Goal: Entertainment & Leisure: Consume media (video, audio)

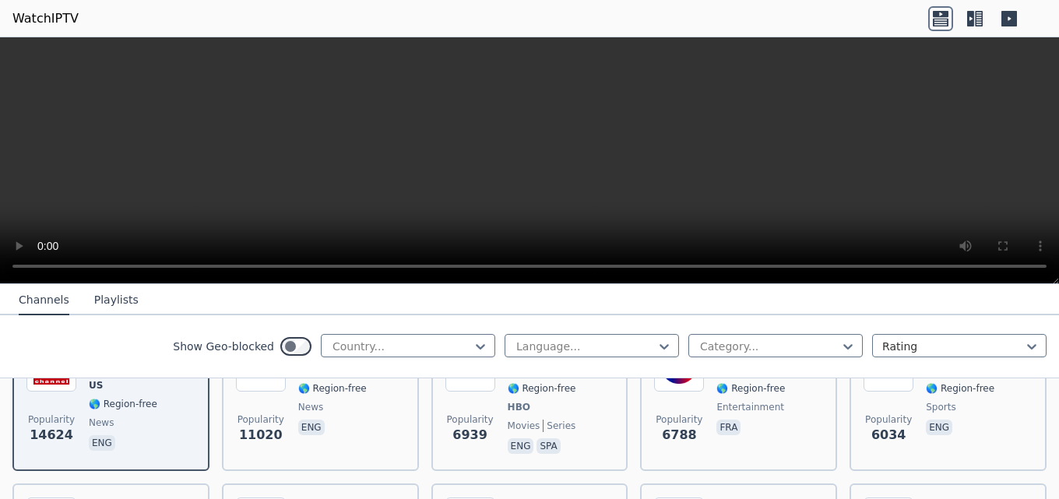
scroll to position [312, 0]
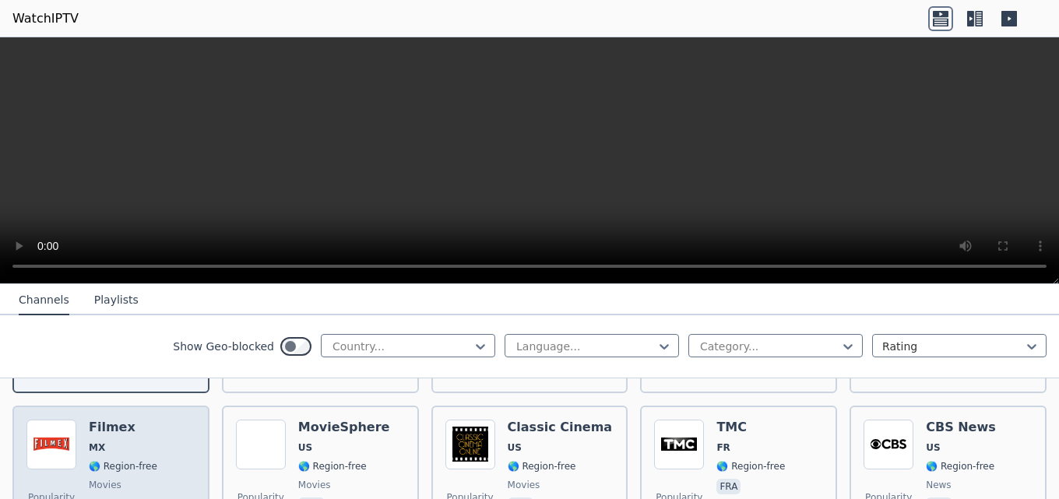
click at [114, 427] on div "Filmex MX 🌎 Region-free movies spa" at bounding box center [123, 476] width 69 height 112
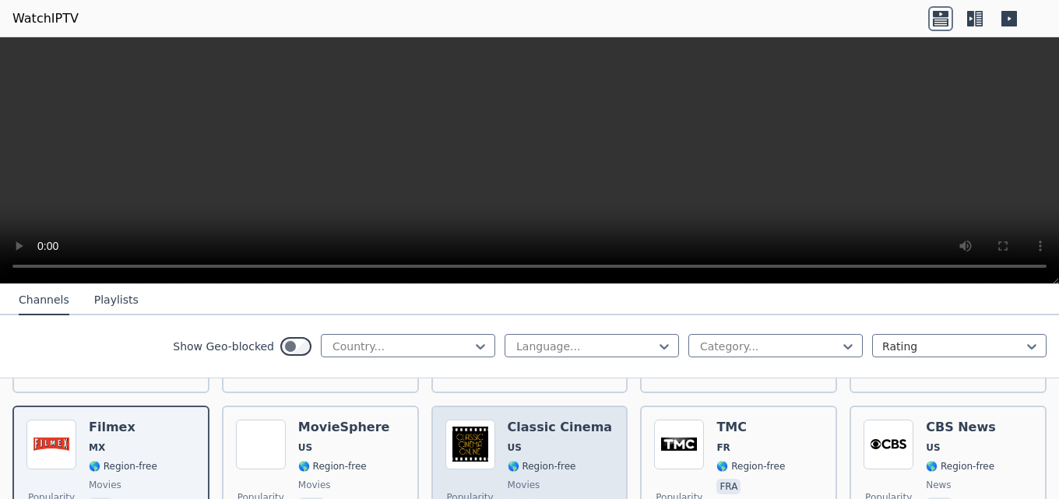
click at [562, 422] on h6 "Classic Cinema" at bounding box center [560, 428] width 105 height 16
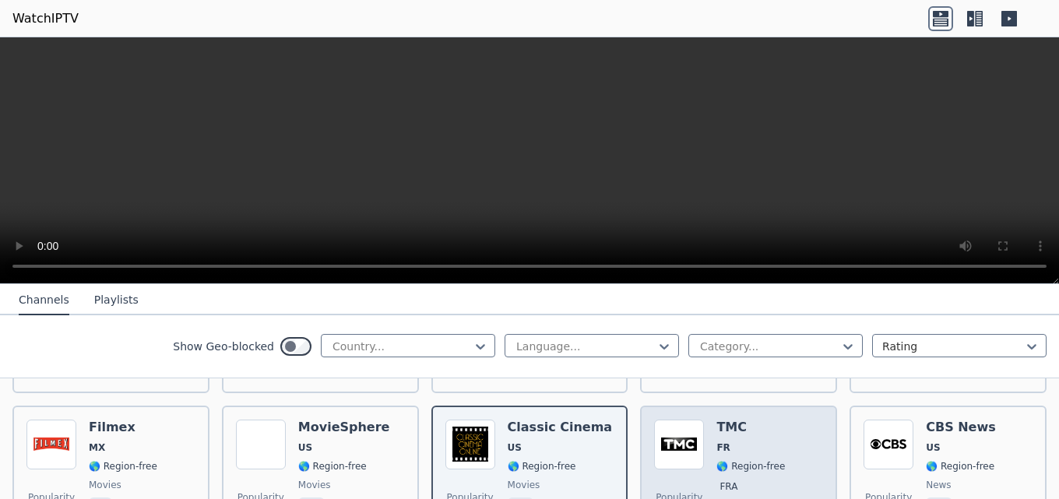
click at [748, 442] on span "FR" at bounding box center [750, 448] width 69 height 12
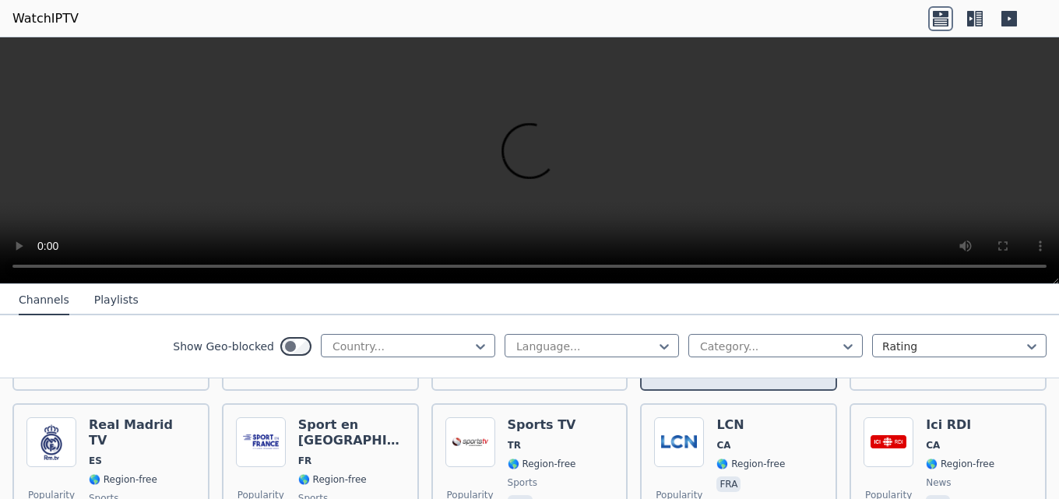
scroll to position [467, 0]
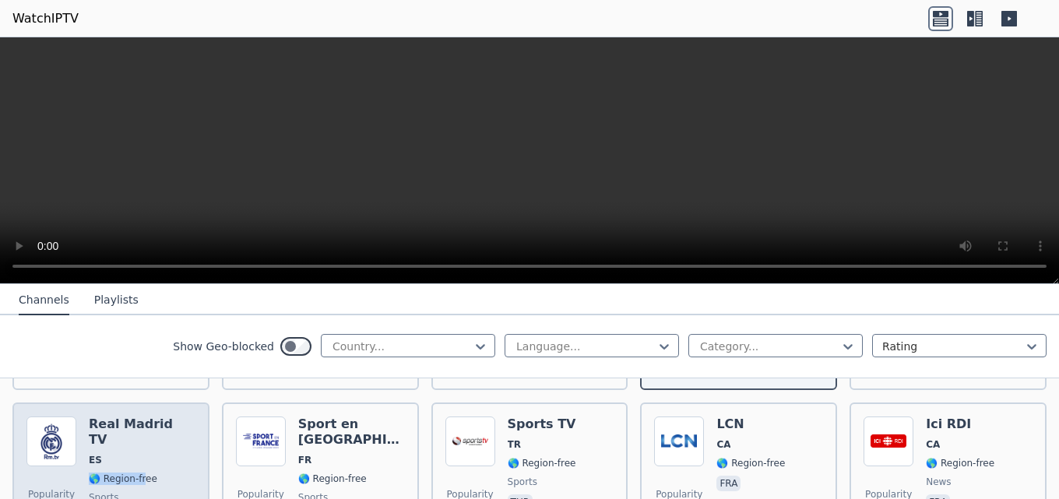
click at [140, 441] on div "Real Madrid TV ES 🌎 Region-free sports spa" at bounding box center [142, 473] width 107 height 112
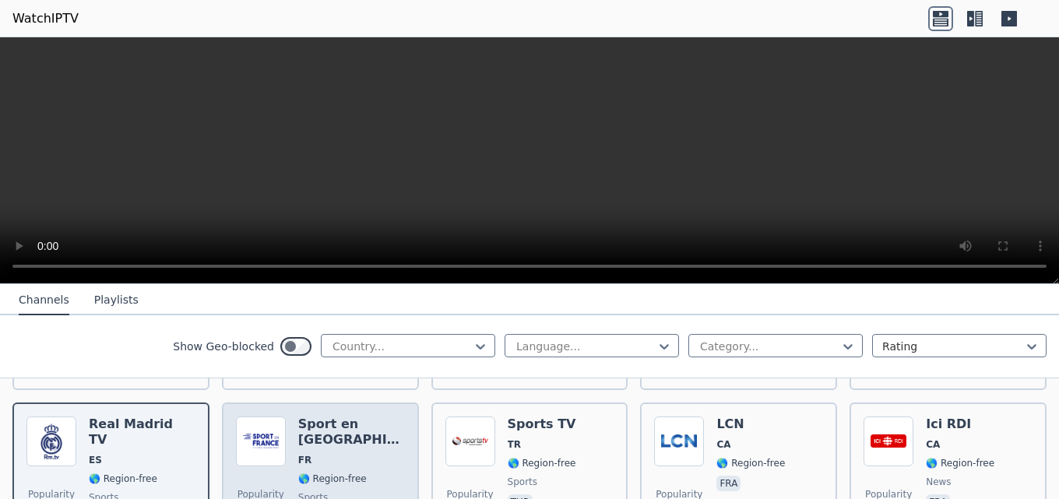
click at [331, 473] on span "🌎 Region-free" at bounding box center [332, 479] width 69 height 12
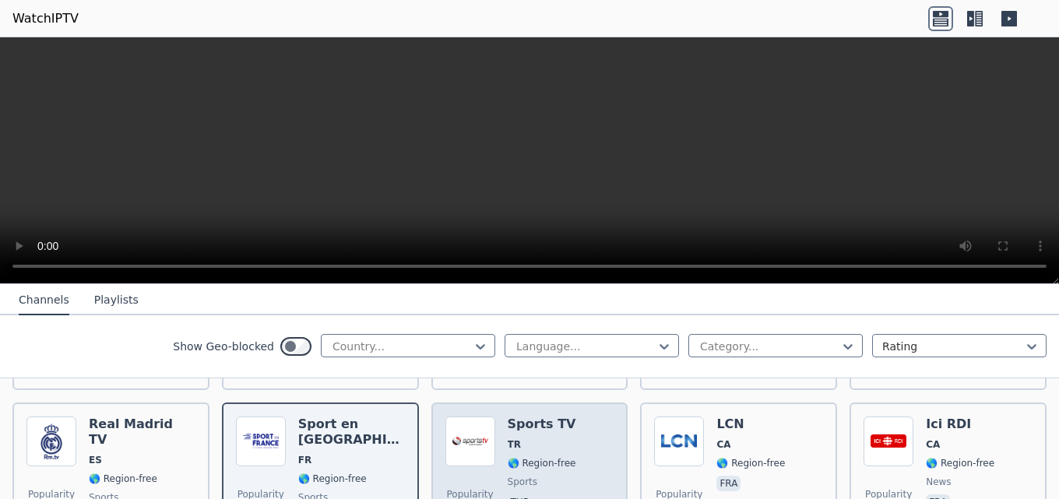
click at [525, 441] on div "Sports TV TR 🌎 Region-free sports tur" at bounding box center [542, 473] width 69 height 112
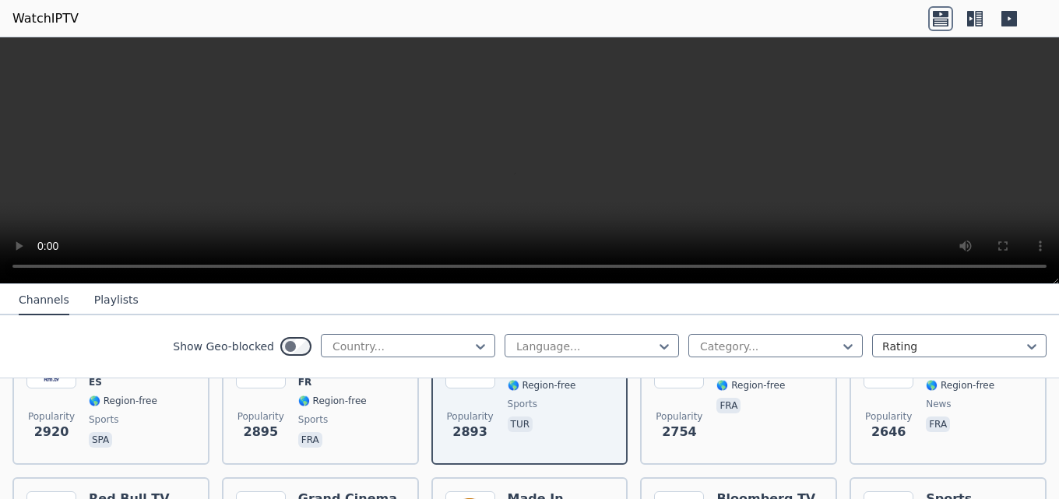
scroll to position [623, 0]
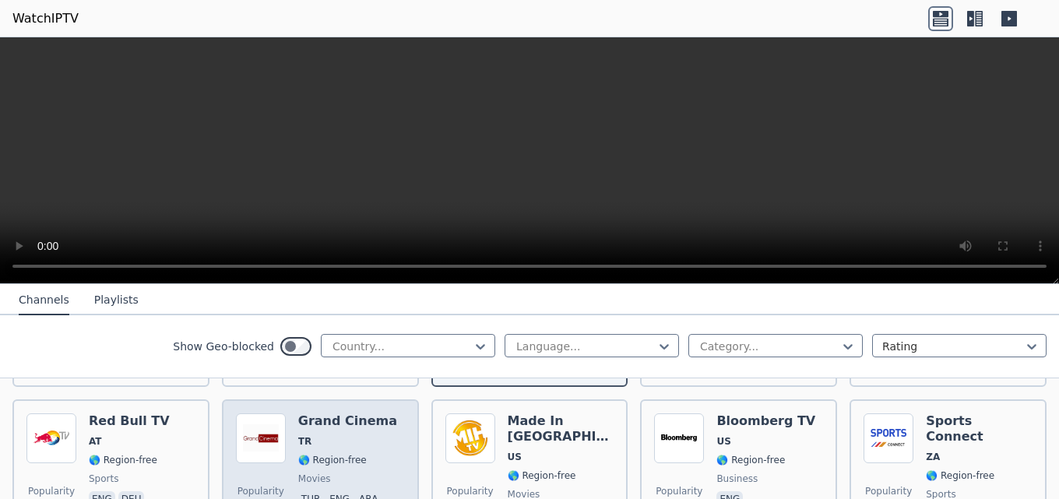
click at [333, 438] on div "Grand Cinema TR 🌎 Region-free movies tur eng ara" at bounding box center [347, 470] width 99 height 112
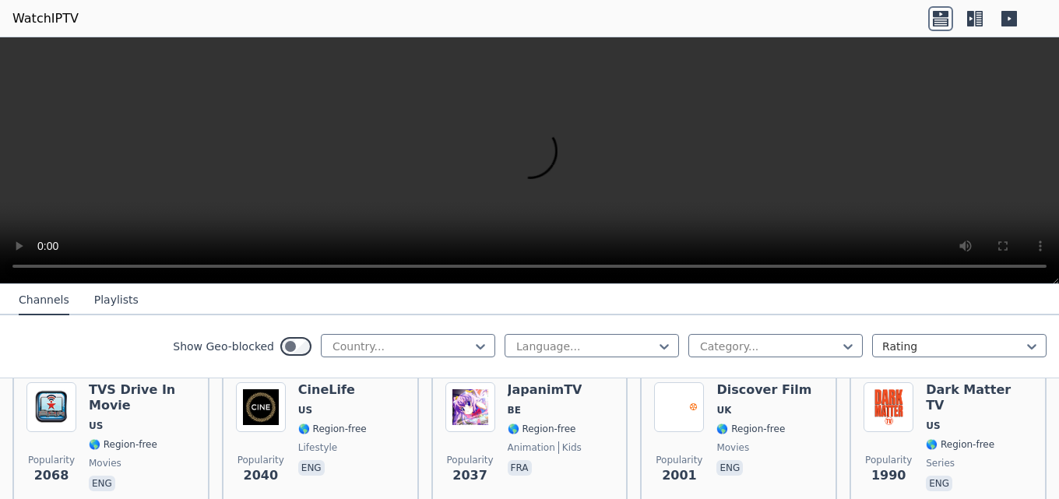
scroll to position [779, 0]
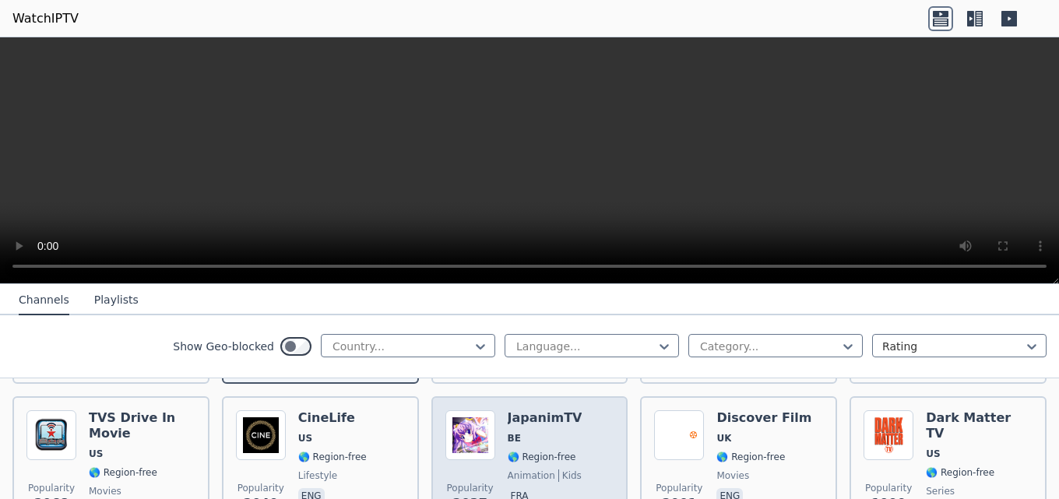
click at [527, 451] on span "🌎 Region-free" at bounding box center [542, 457] width 69 height 12
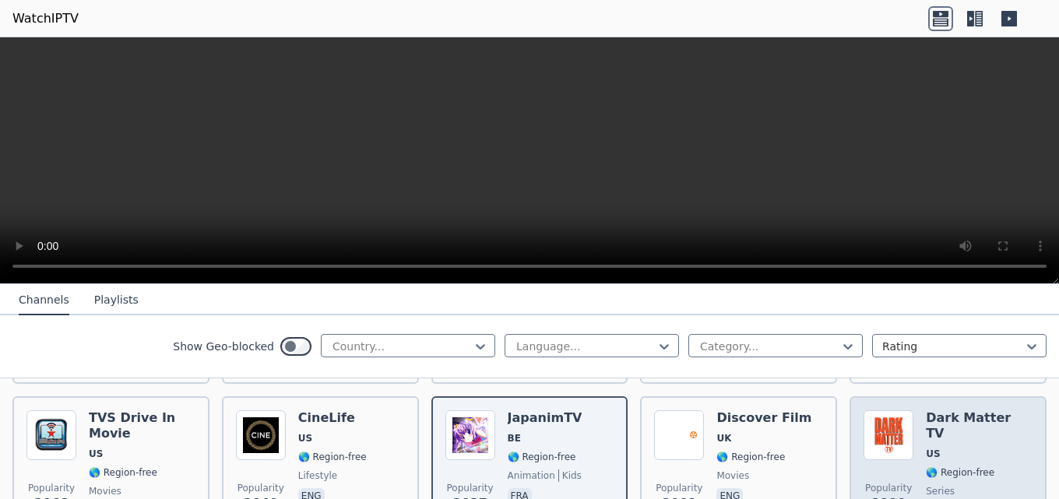
click at [784, 466] on span "🌎 Region-free" at bounding box center [960, 472] width 69 height 12
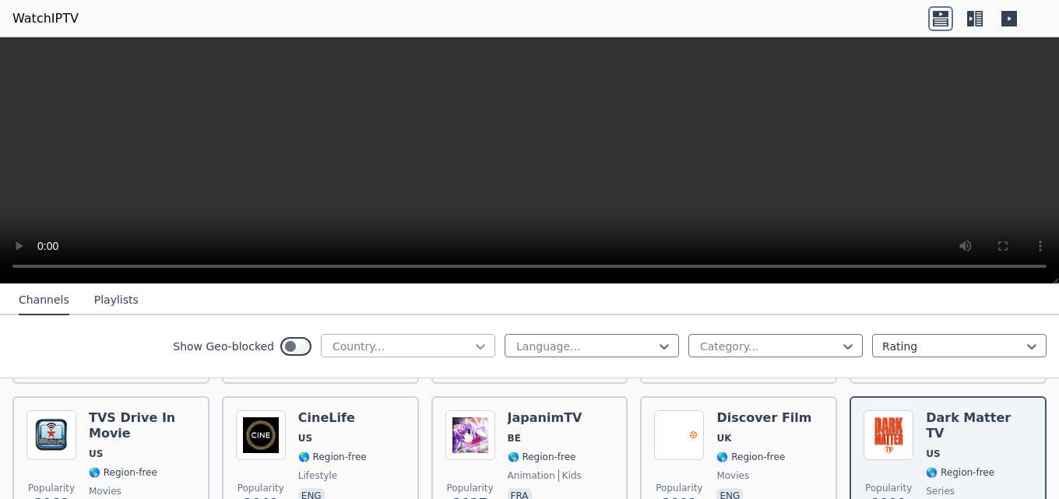
click at [473, 343] on icon at bounding box center [481, 347] width 16 height 16
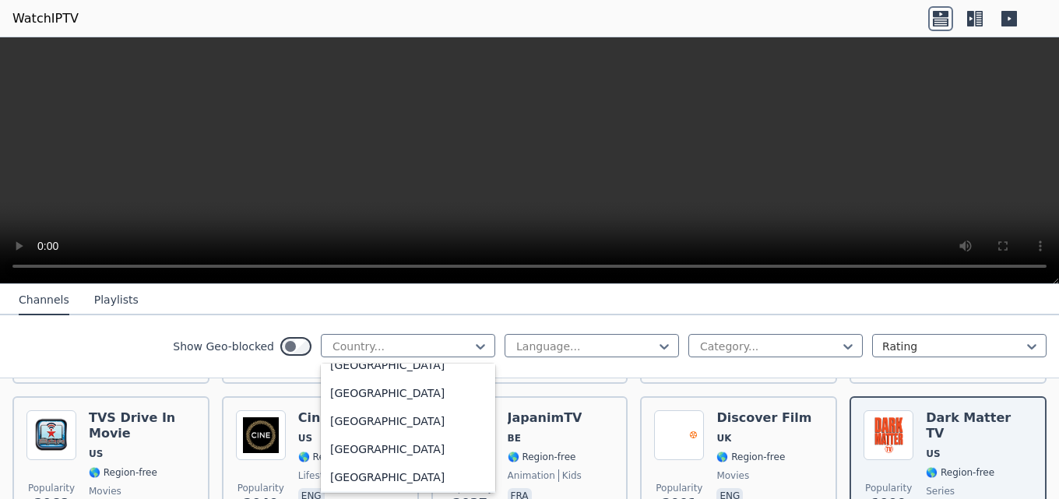
scroll to position [1526, 0]
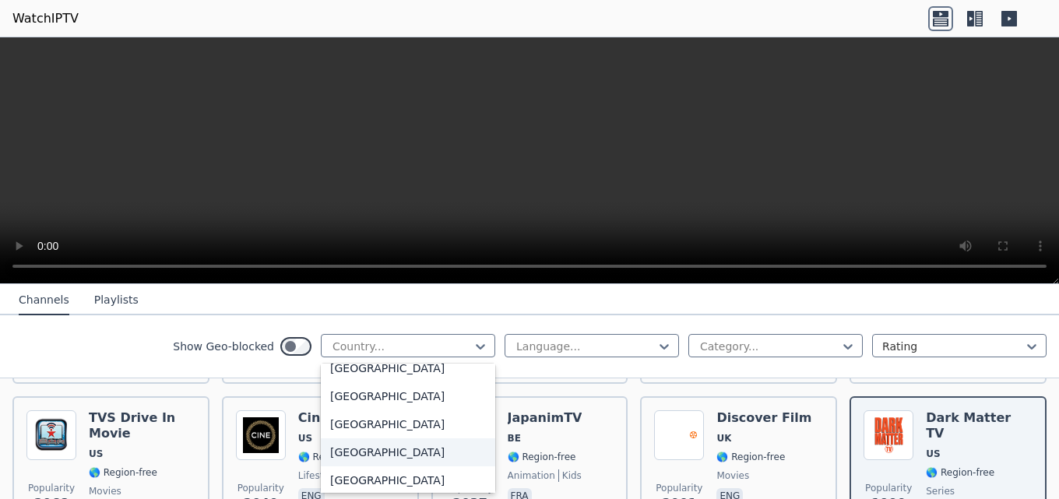
click at [403, 466] on div "[GEOGRAPHIC_DATA]" at bounding box center [408, 452] width 174 height 28
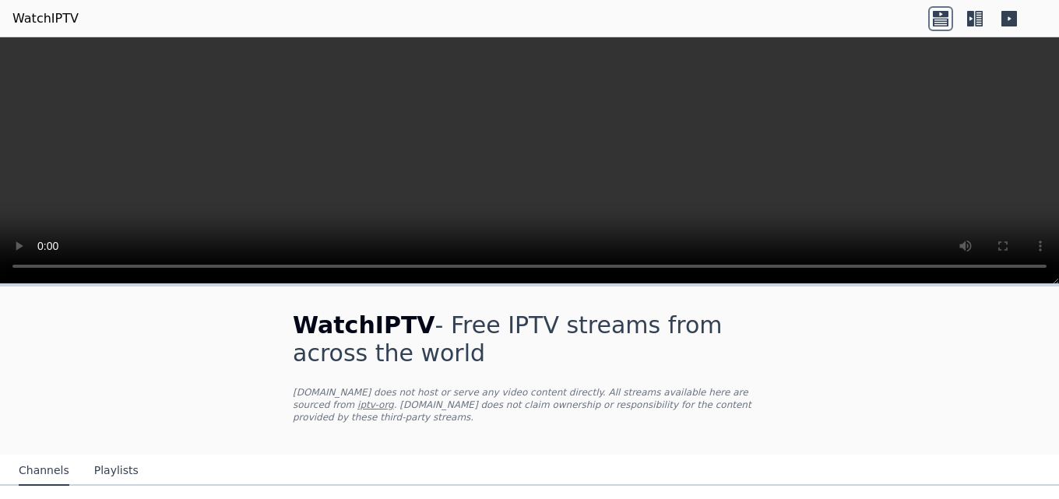
click at [105, 456] on button "Playlists" at bounding box center [116, 471] width 44 height 30
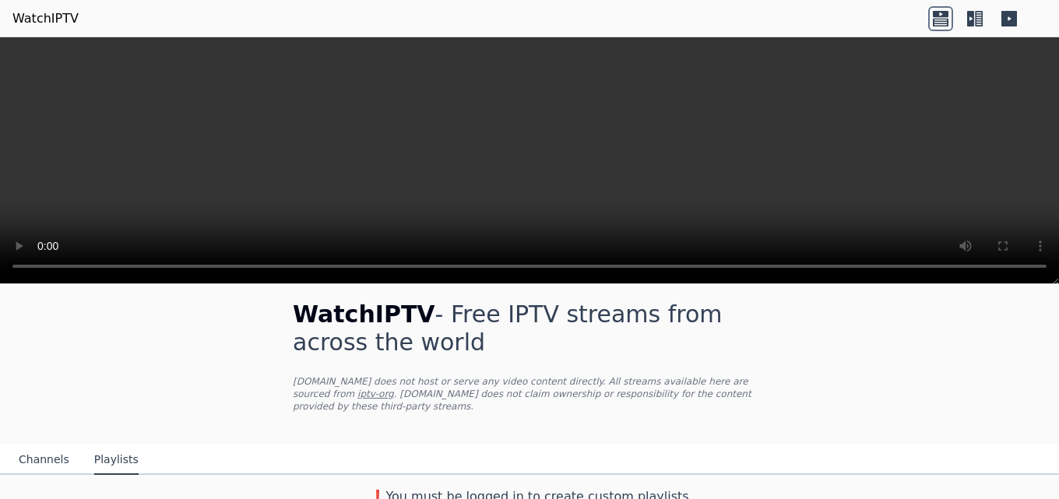
click at [47, 447] on button "Channels" at bounding box center [44, 460] width 51 height 30
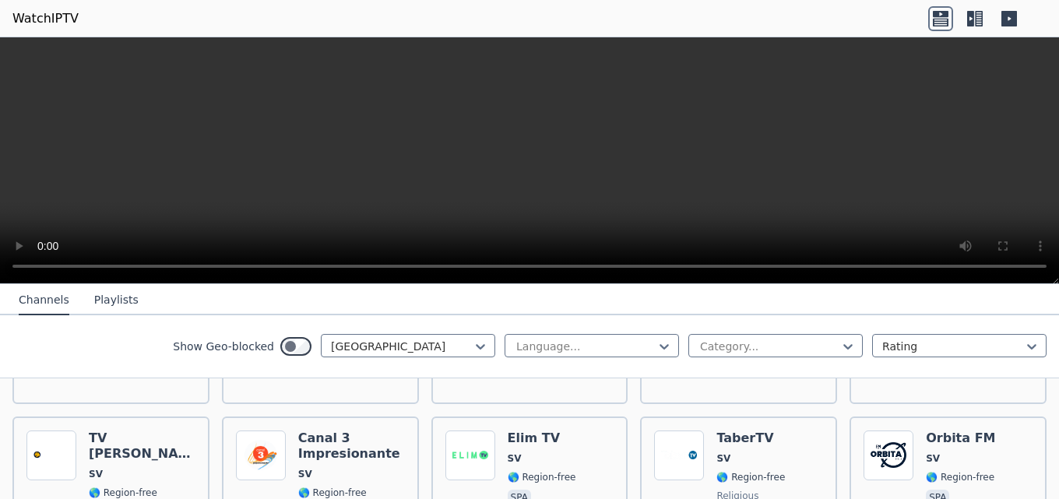
scroll to position [478, 0]
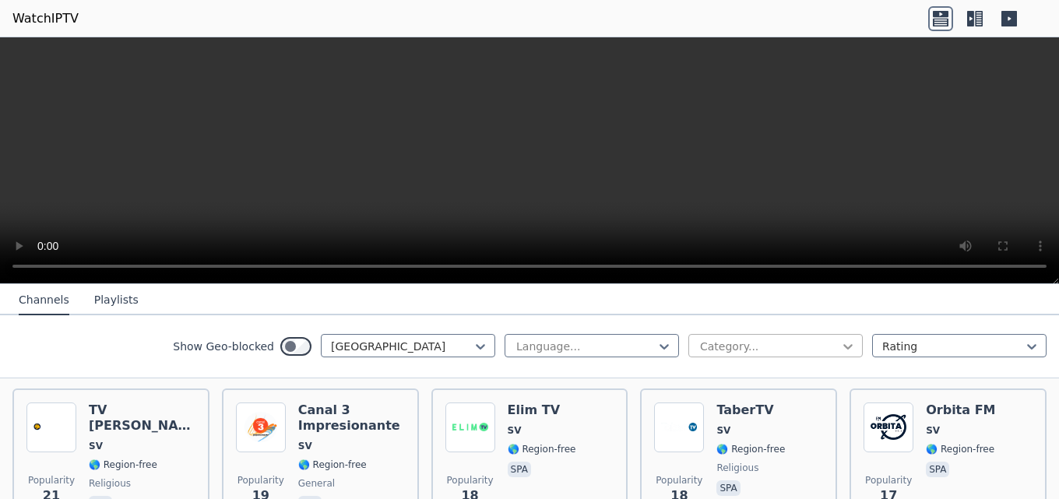
click at [784, 340] on icon at bounding box center [848, 347] width 16 height 16
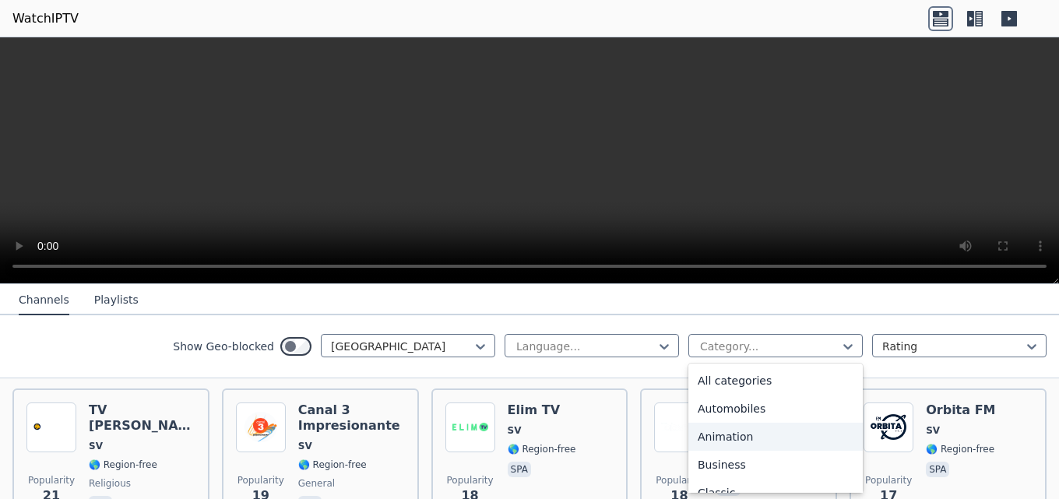
click at [764, 435] on div "Animation" at bounding box center [775, 437] width 174 height 28
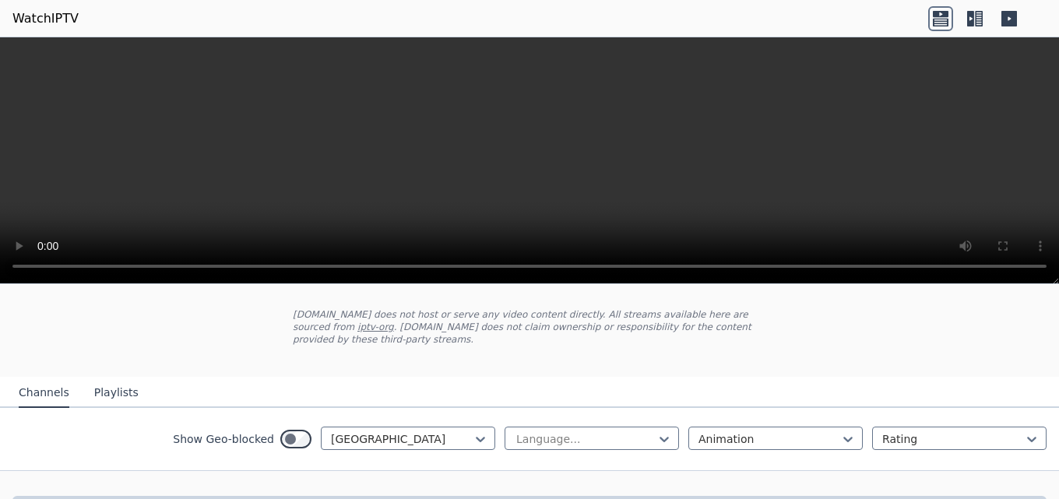
scroll to position [114, 0]
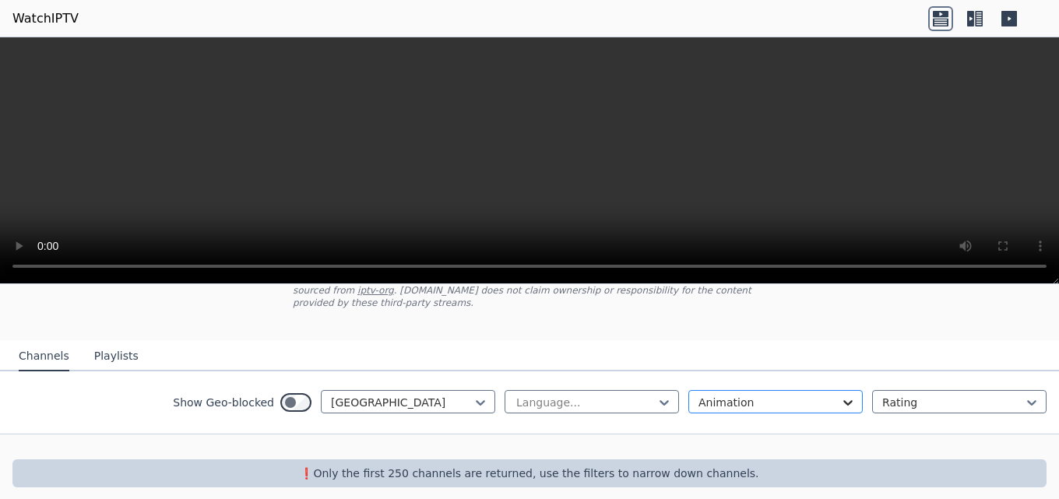
click at [784, 395] on icon at bounding box center [848, 403] width 16 height 16
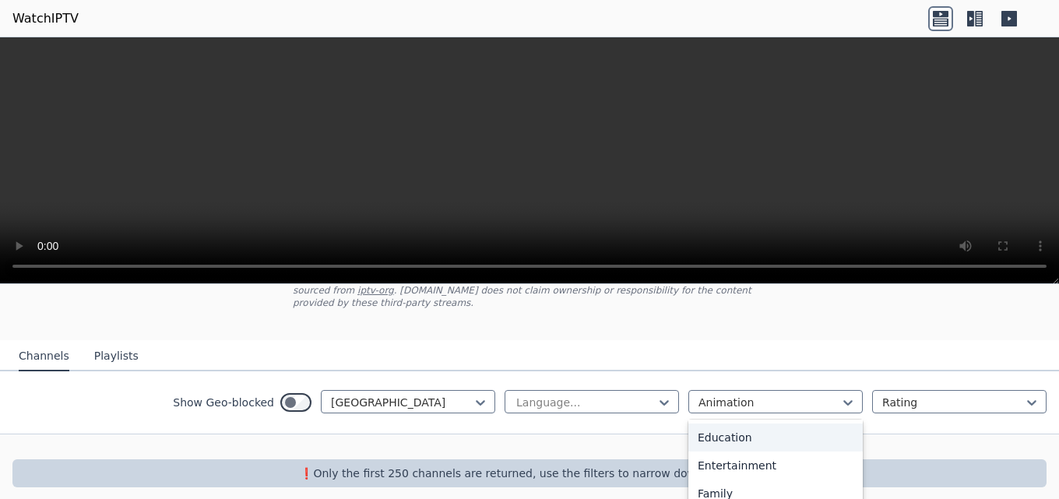
scroll to position [234, 0]
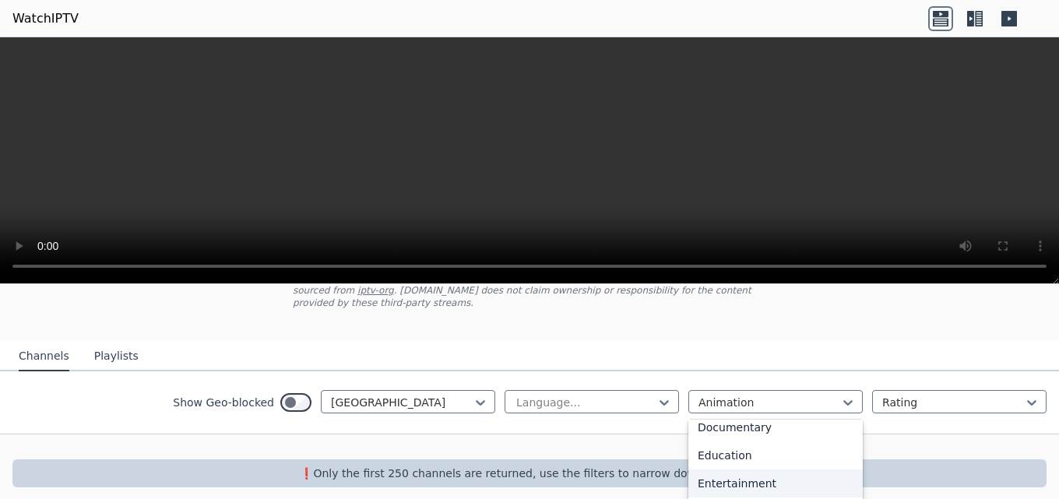
click at [784, 470] on div "Entertainment" at bounding box center [775, 484] width 174 height 28
click at [473, 395] on icon at bounding box center [481, 403] width 16 height 16
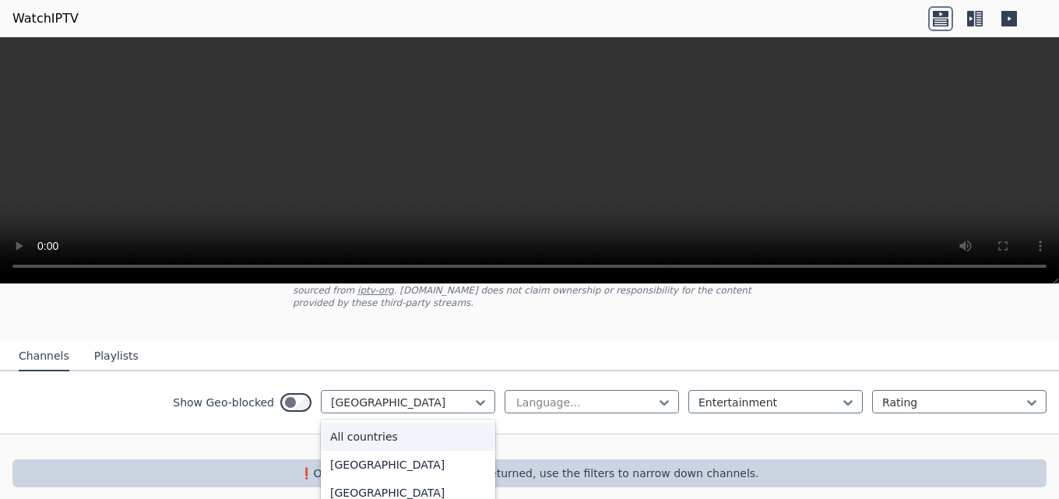
click at [438, 423] on div "All countries" at bounding box center [408, 437] width 174 height 28
